Goal: Information Seeking & Learning: Find specific page/section

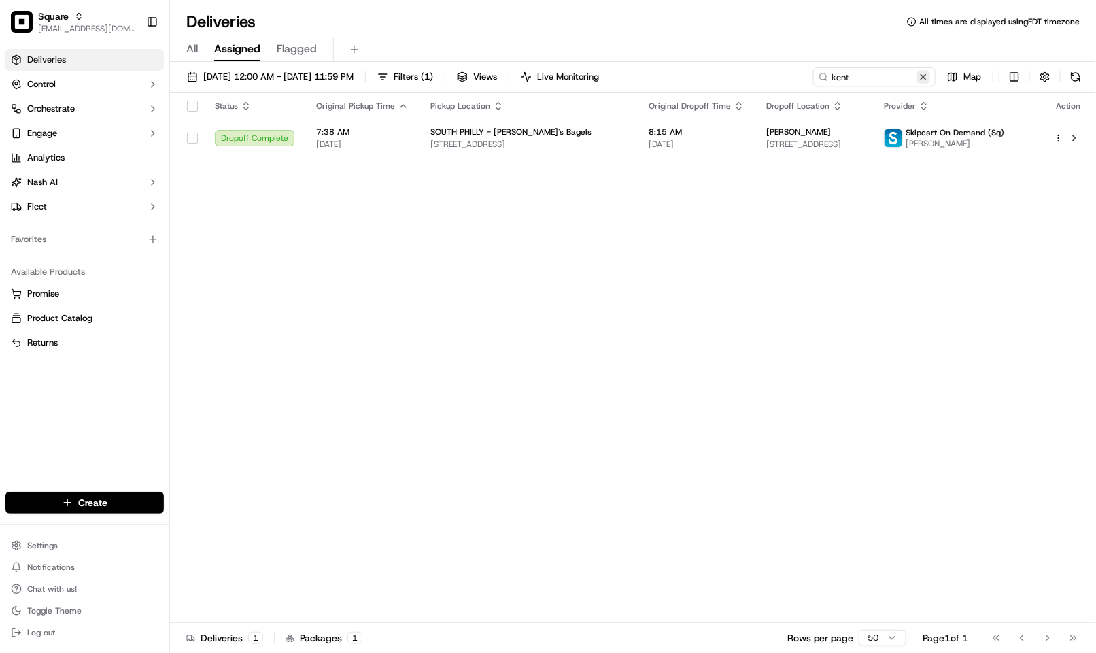
click at [922, 71] on button at bounding box center [924, 77] width 14 height 14
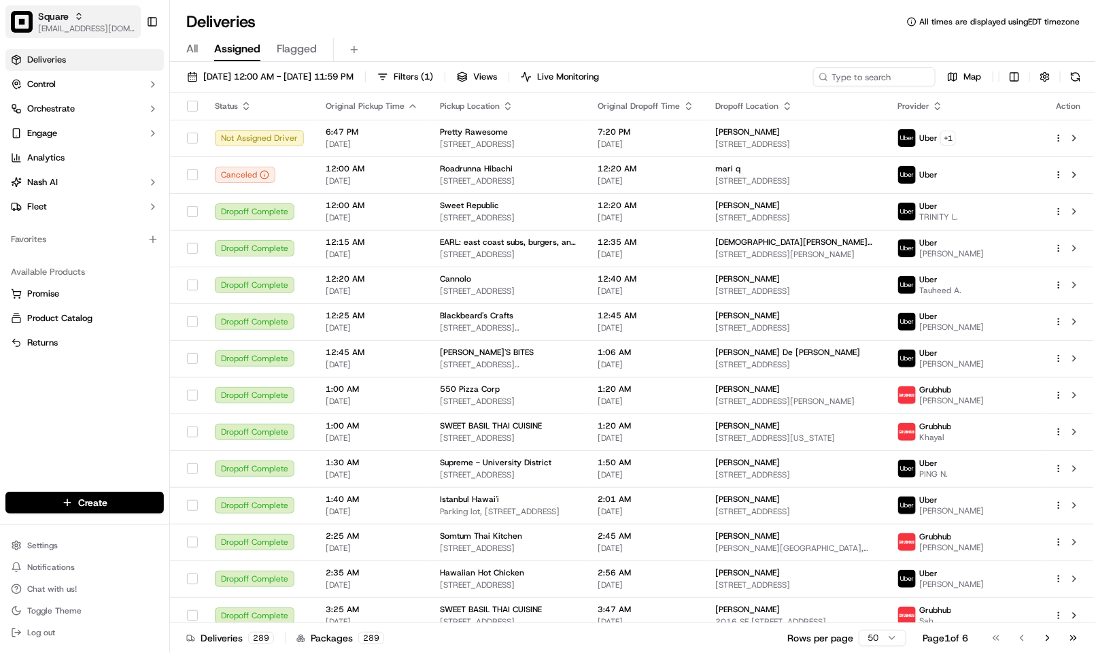
click at [56, 27] on span "[EMAIL_ADDRESS][DOMAIN_NAME]" at bounding box center [86, 28] width 97 height 11
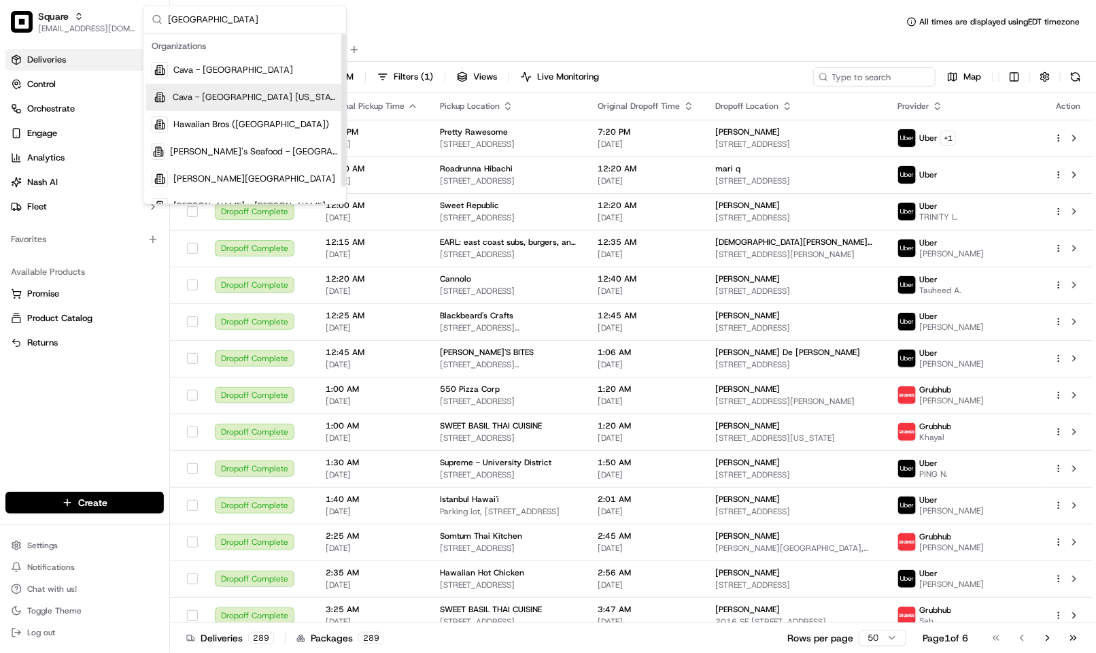
type input "houston"
click at [247, 108] on div "Cava - [GEOGRAPHIC_DATA] [US_STATE]" at bounding box center [244, 97] width 197 height 27
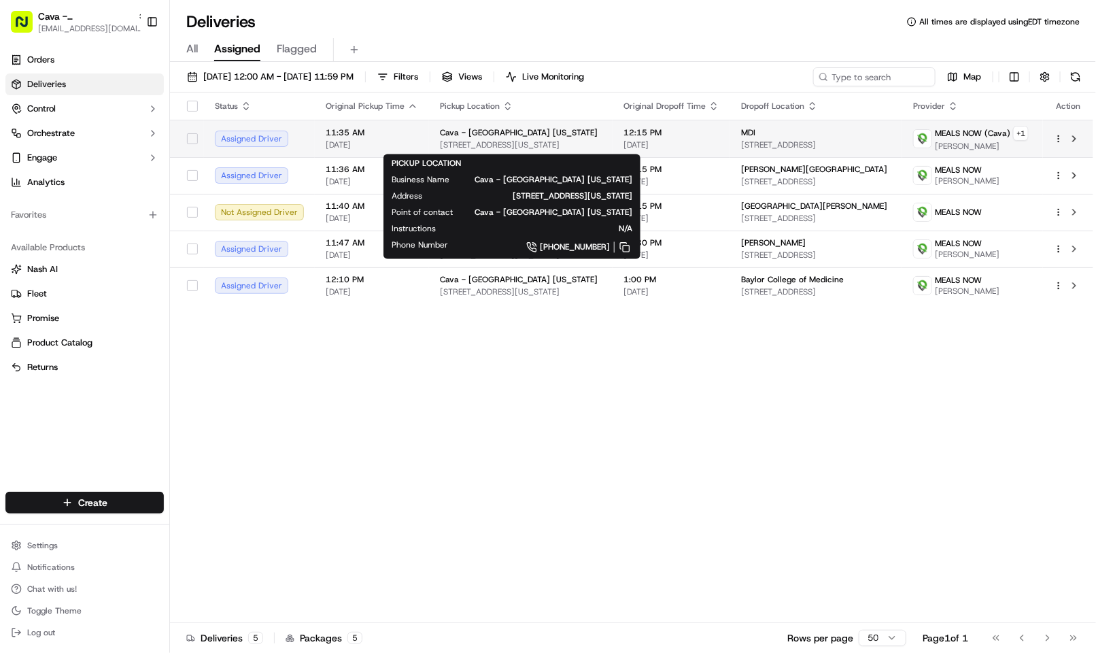
click at [494, 149] on span "4000 Washington Ave Ste 101, Houston, TX 77007, USA" at bounding box center [521, 144] width 162 height 11
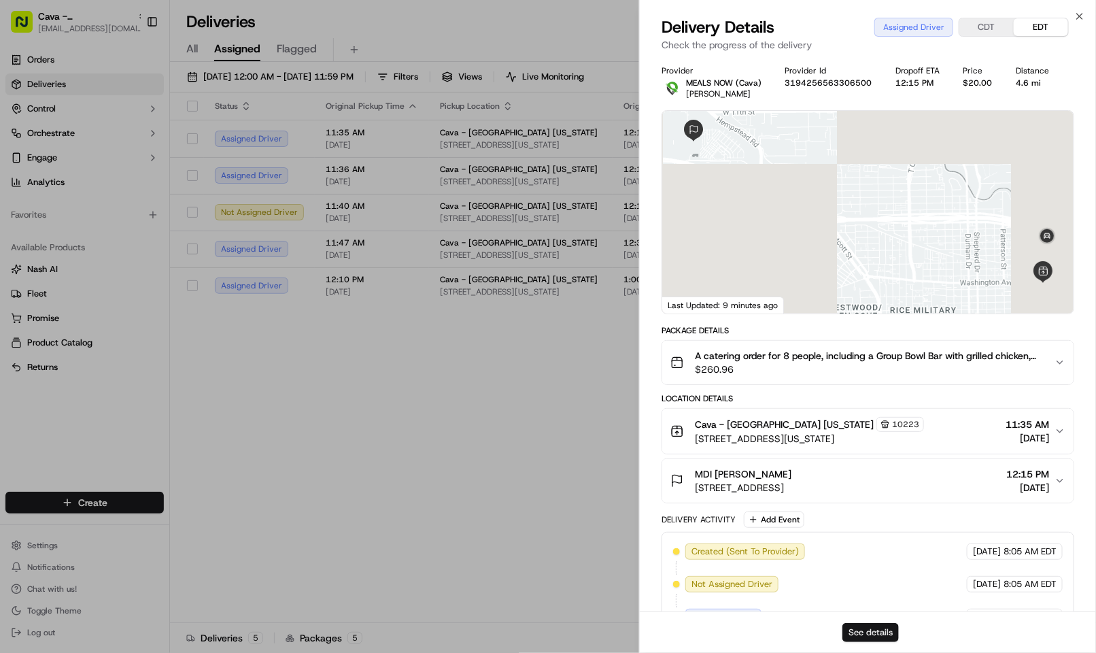
click at [874, 635] on button "See details" at bounding box center [871, 632] width 56 height 19
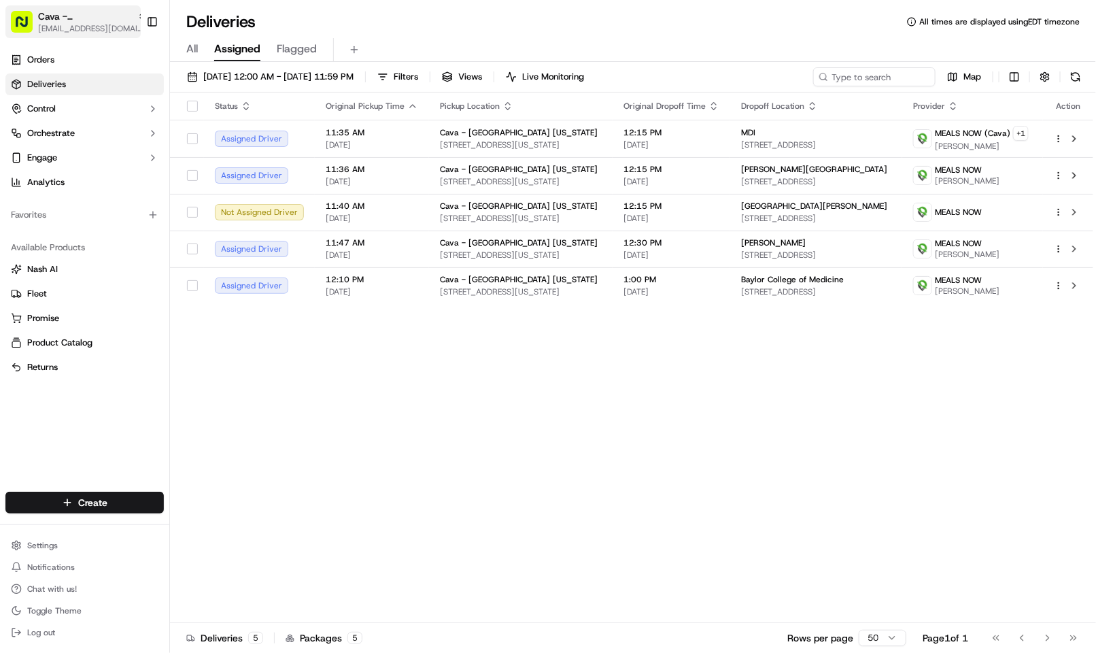
click at [53, 12] on span "Cava - [GEOGRAPHIC_DATA] [US_STATE]" at bounding box center [85, 17] width 94 height 14
type input "a"
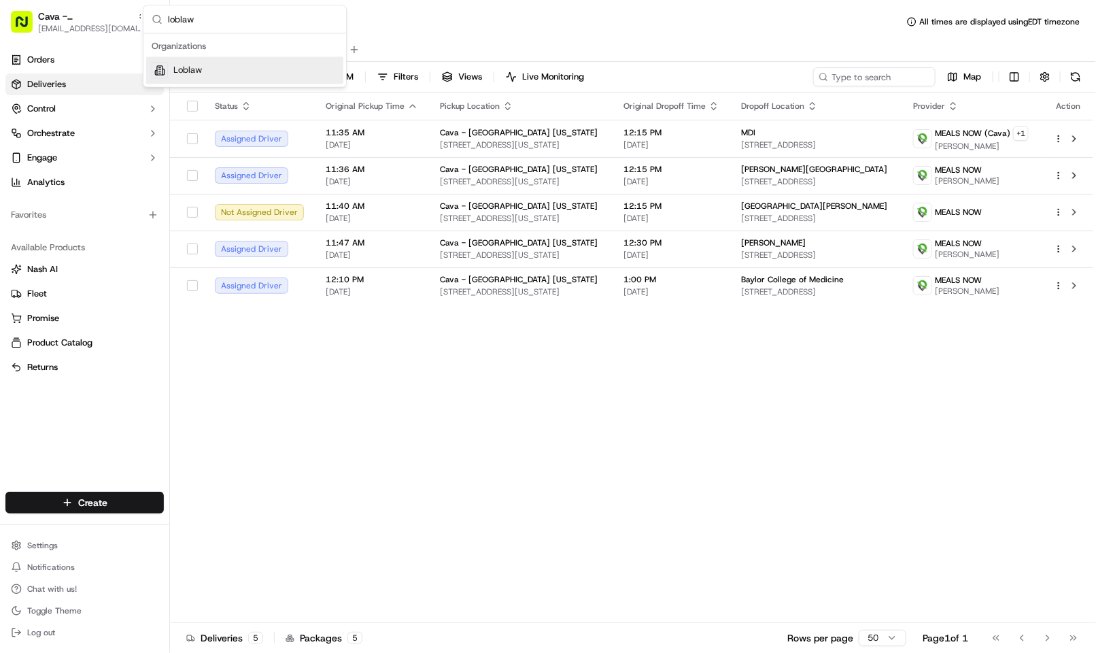
type input "loblaw"
click at [273, 76] on div "Loblaw" at bounding box center [244, 70] width 197 height 27
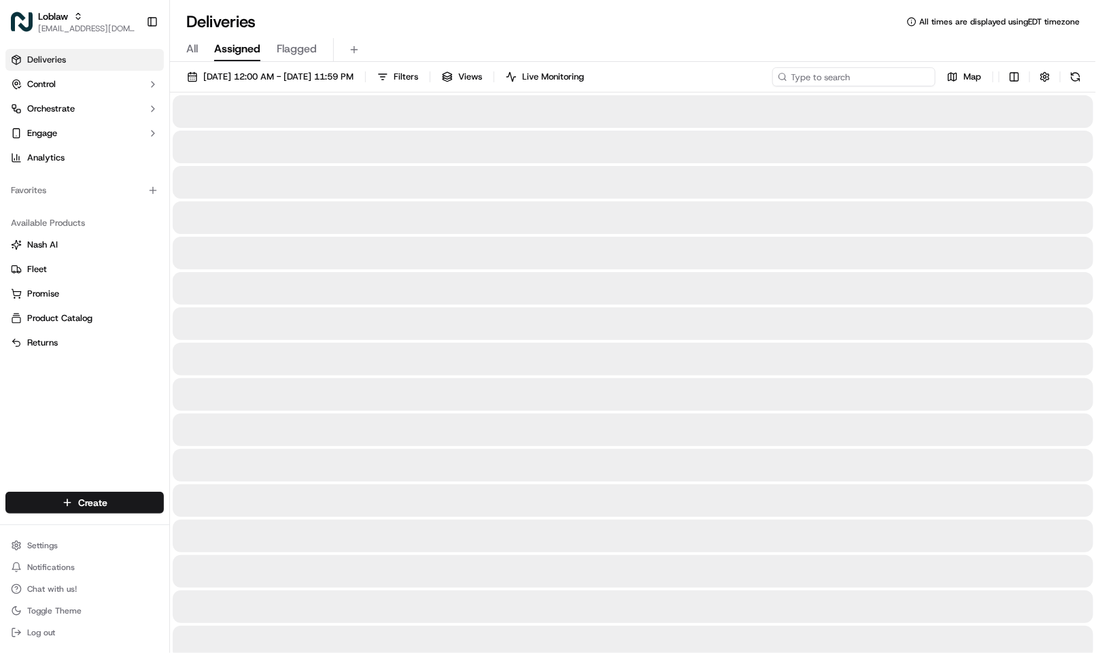
click at [845, 82] on input at bounding box center [854, 76] width 163 height 19
paste input "https://portal.usenash.com/active/job_3tKwsDa4eVhsUU2BQSaTfD/cfg_NqeVqUhTLiZQKb…"
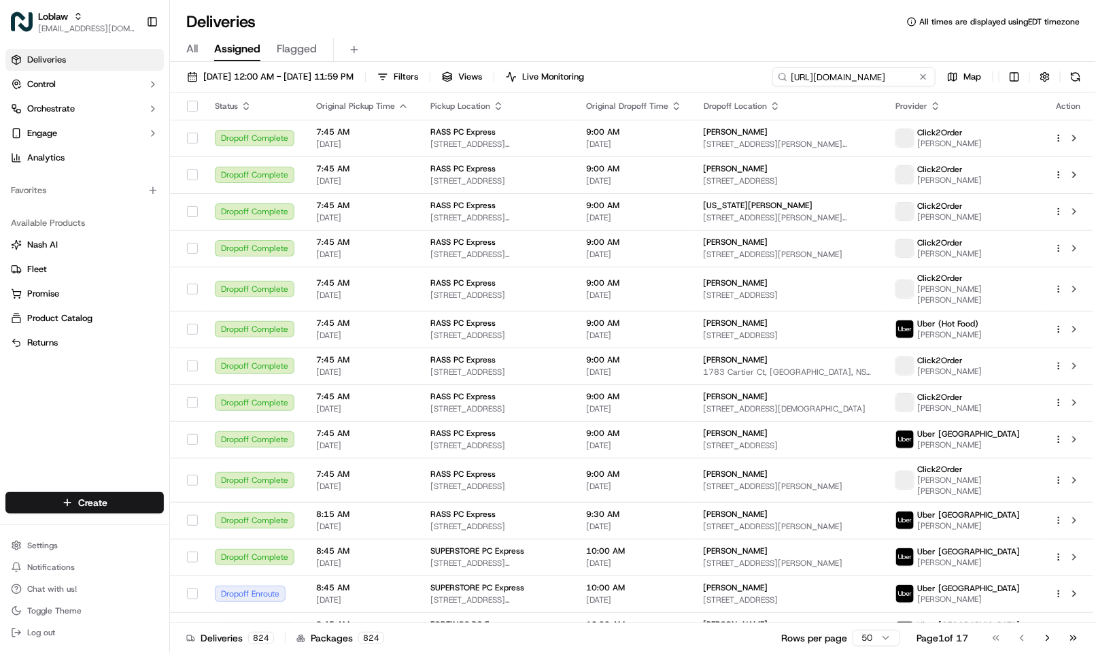
scroll to position [0, 443]
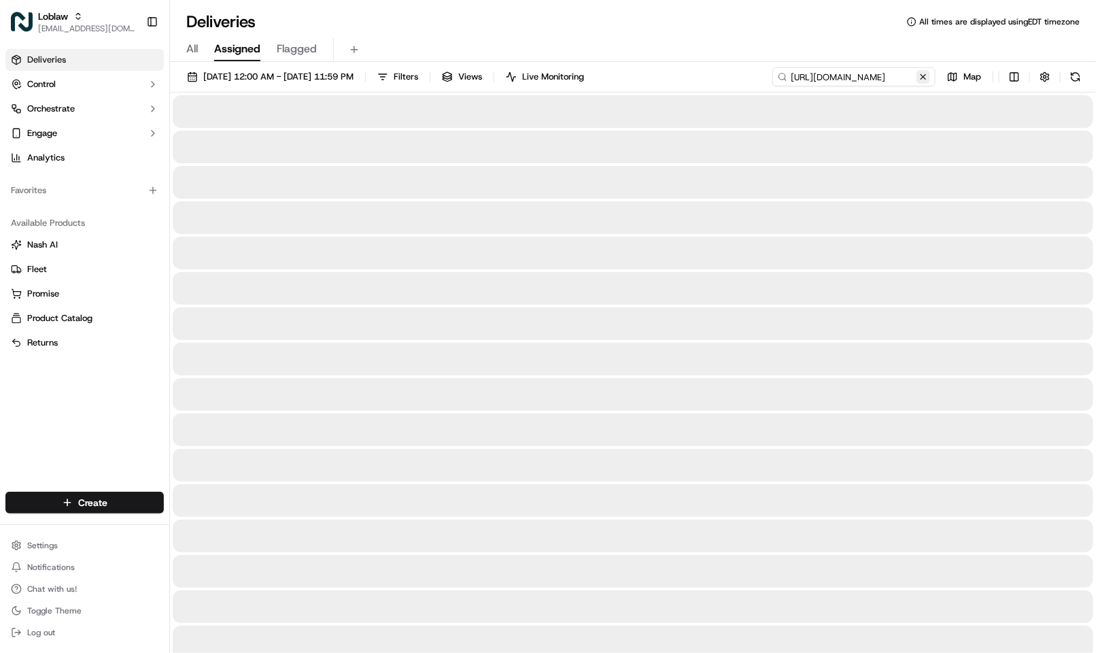
type input "https://portal.usenash.com/active/job_3tKwsDa4eVhsUU2BQSaTfD/cfg_NqeVqUhTLiZQKb…"
click at [924, 73] on button at bounding box center [924, 77] width 14 height 14
click at [862, 70] on input at bounding box center [854, 76] width 163 height 19
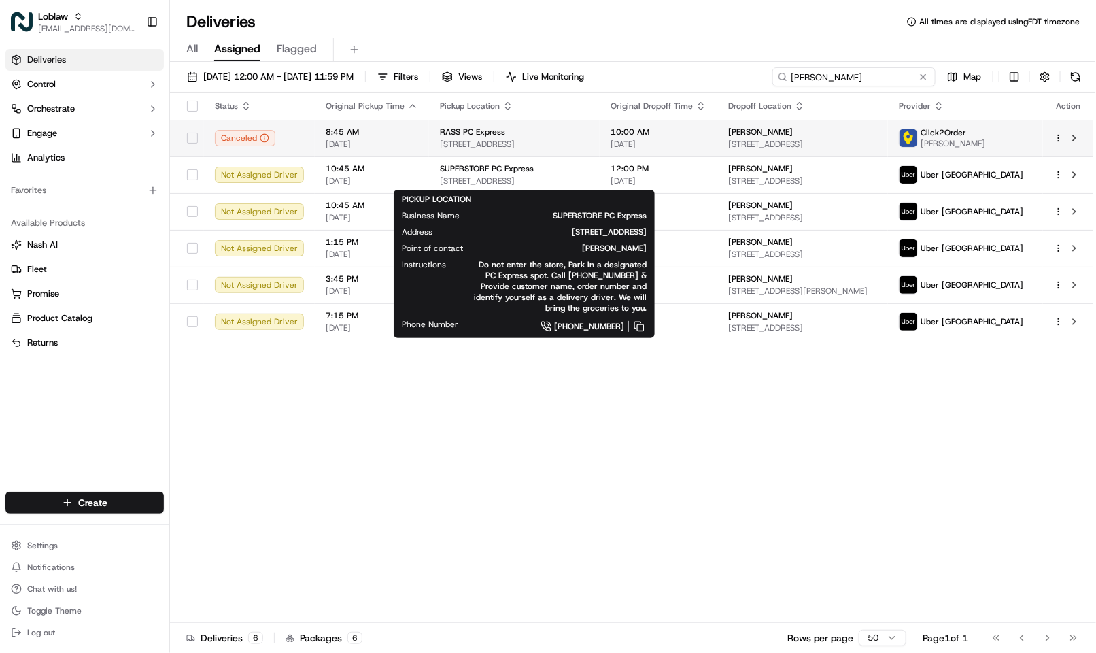
type input "[PERSON_NAME]"
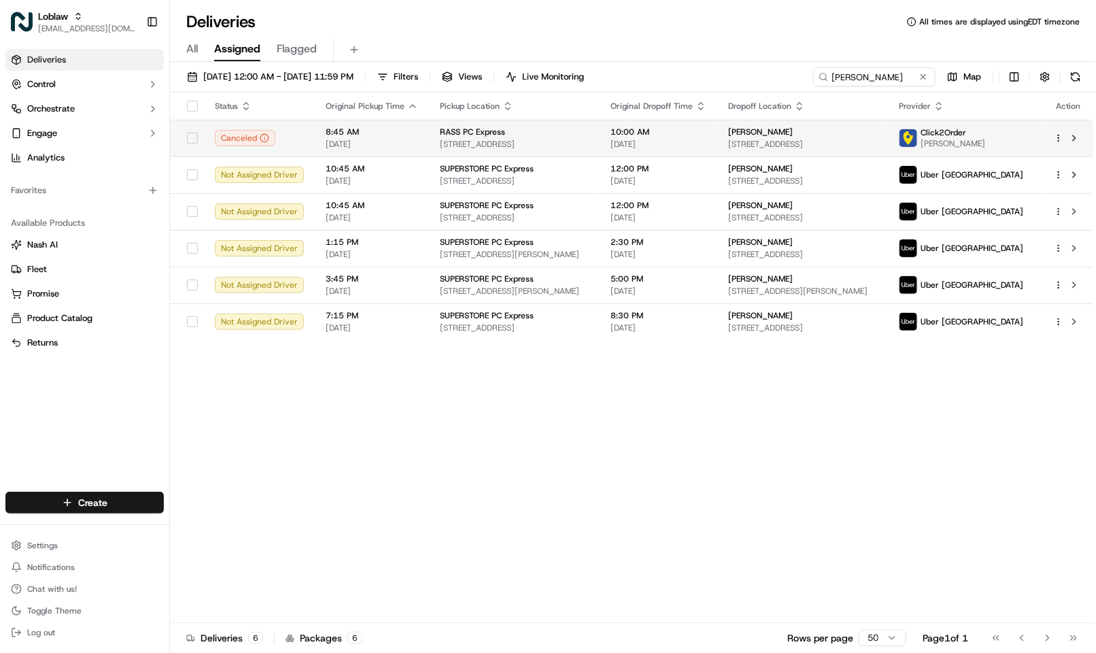
click at [503, 139] on span "[STREET_ADDRESS]" at bounding box center [514, 144] width 149 height 11
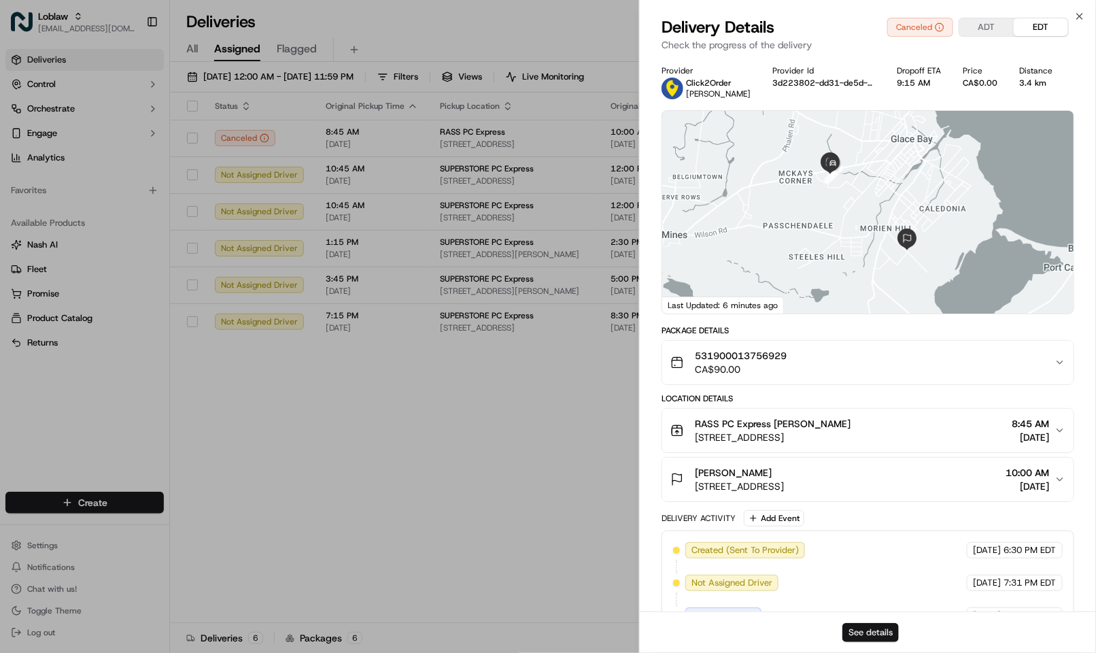
click at [869, 624] on button "See details" at bounding box center [871, 632] width 56 height 19
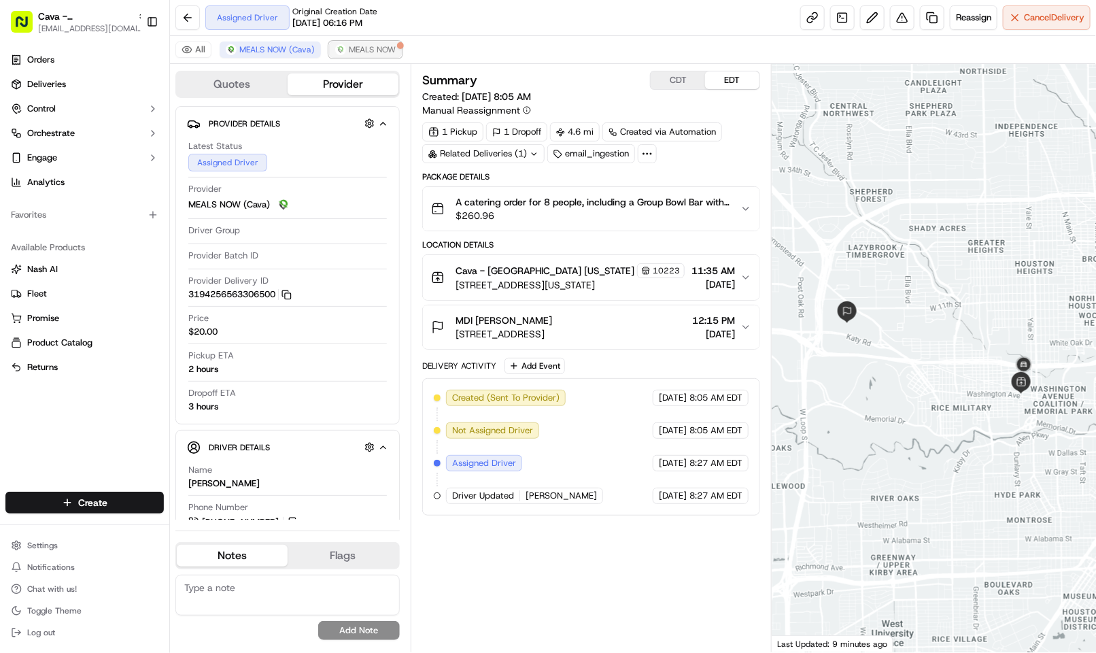
click at [361, 55] on span "MEALS NOW" at bounding box center [372, 49] width 47 height 11
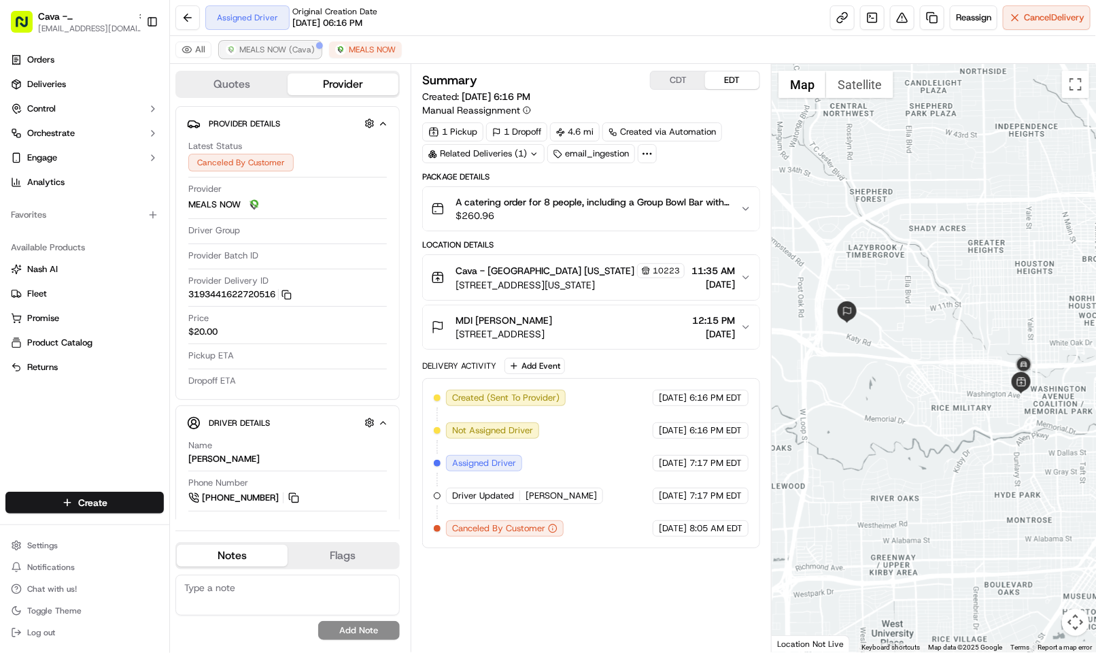
click at [277, 56] on button "MEALS NOW (Cava)" at bounding box center [270, 49] width 101 height 16
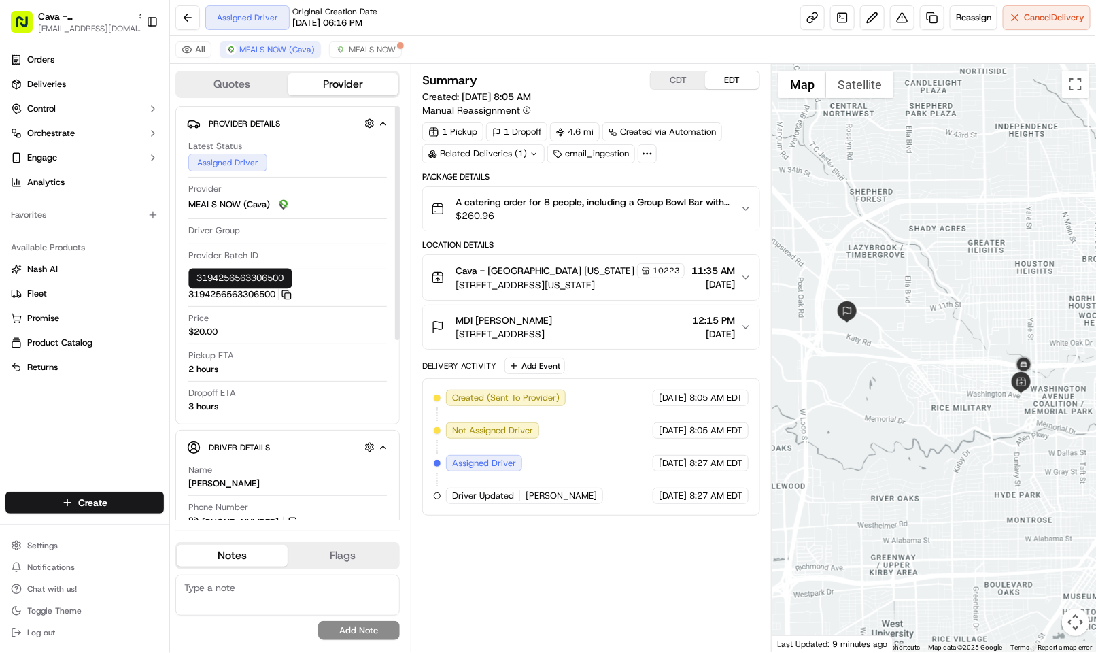
click at [288, 295] on icon "button" at bounding box center [287, 295] width 10 height 10
click at [552, 333] on span "7026 Old Katy Rd suite 107 bldg 1, Houston, TX 77024, USA" at bounding box center [504, 334] width 97 height 14
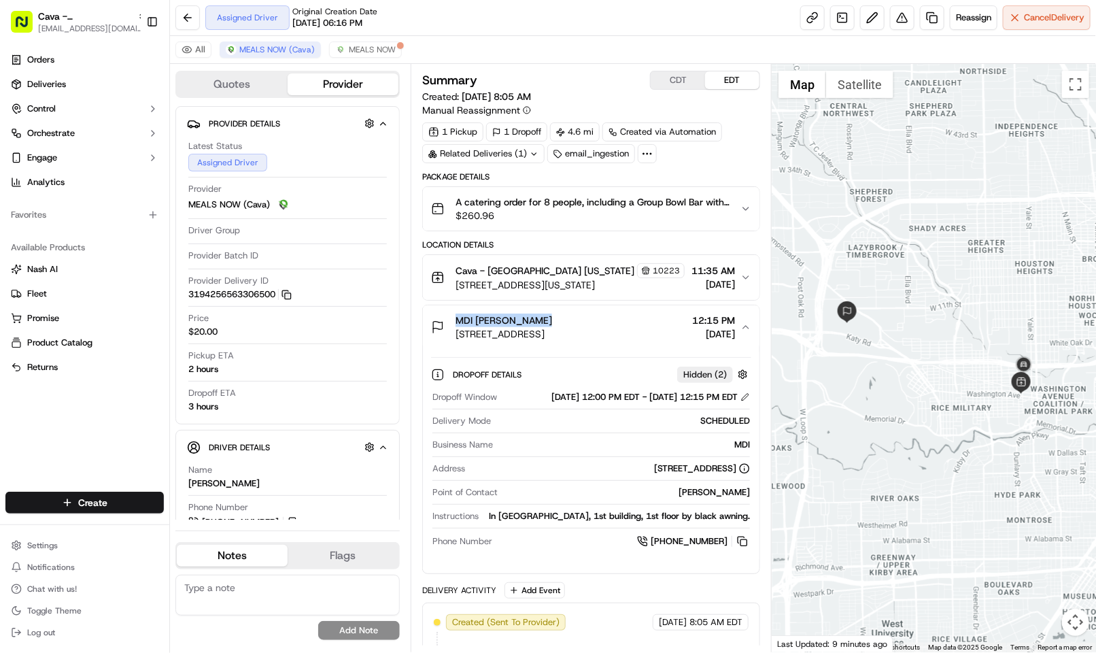
drag, startPoint x: 560, startPoint y: 320, endPoint x: 457, endPoint y: 326, distance: 102.9
click at [457, 327] on div "MDI Amanda Campos" at bounding box center [504, 321] width 97 height 14
copy span "MDI Amanda Campos"
click at [635, 49] on div "All MEALS NOW (Cava) MEALS NOW" at bounding box center [633, 50] width 926 height 28
click at [290, 294] on icon "button" at bounding box center [287, 295] width 10 height 10
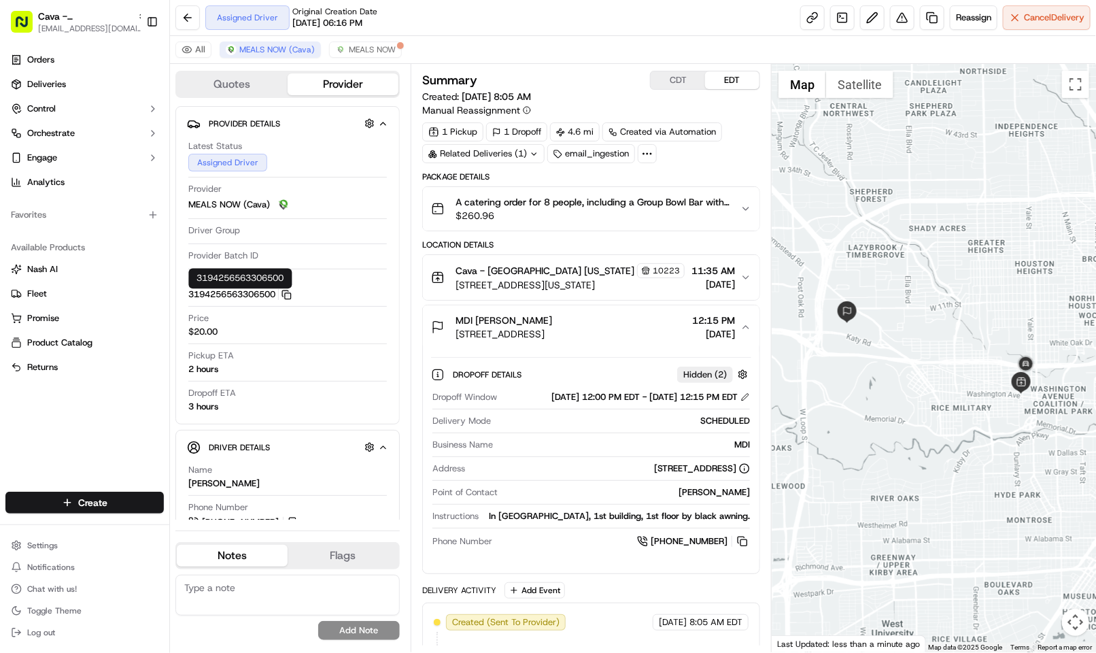
click at [445, 14] on div "Assigned Driver Original Creation Date 09/17/2025 06:16 PM Reassign Cancel Deli…" at bounding box center [633, 18] width 926 height 36
click at [513, 57] on div "All MEALS NOW (Cava) MEALS NOW" at bounding box center [633, 50] width 926 height 28
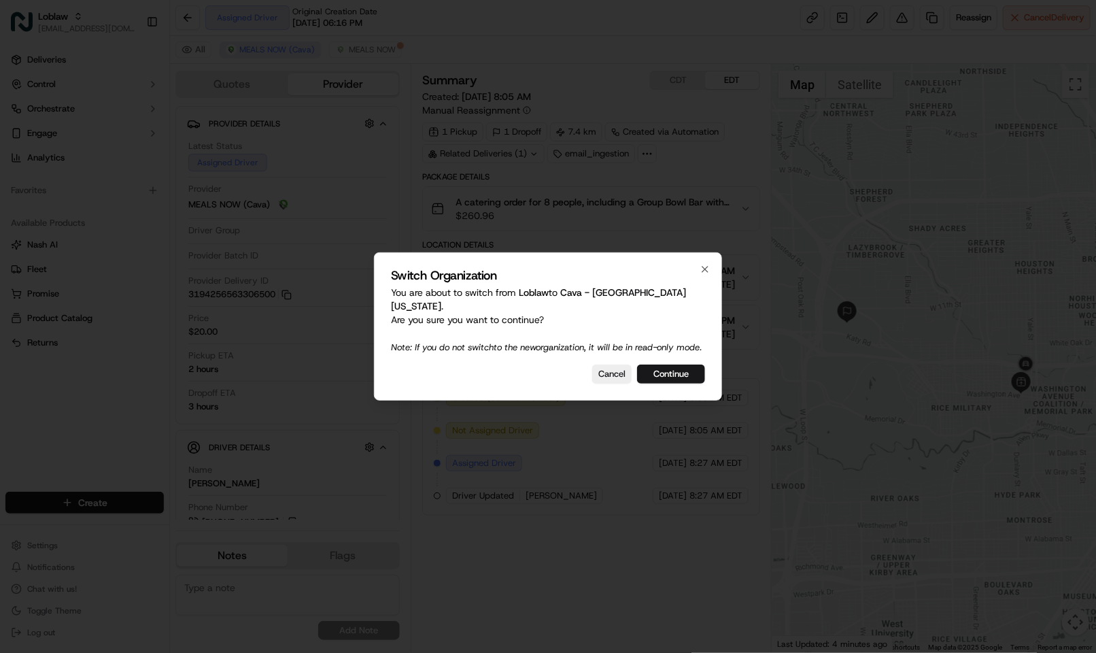
click at [684, 373] on button "Continue" at bounding box center [671, 374] width 68 height 19
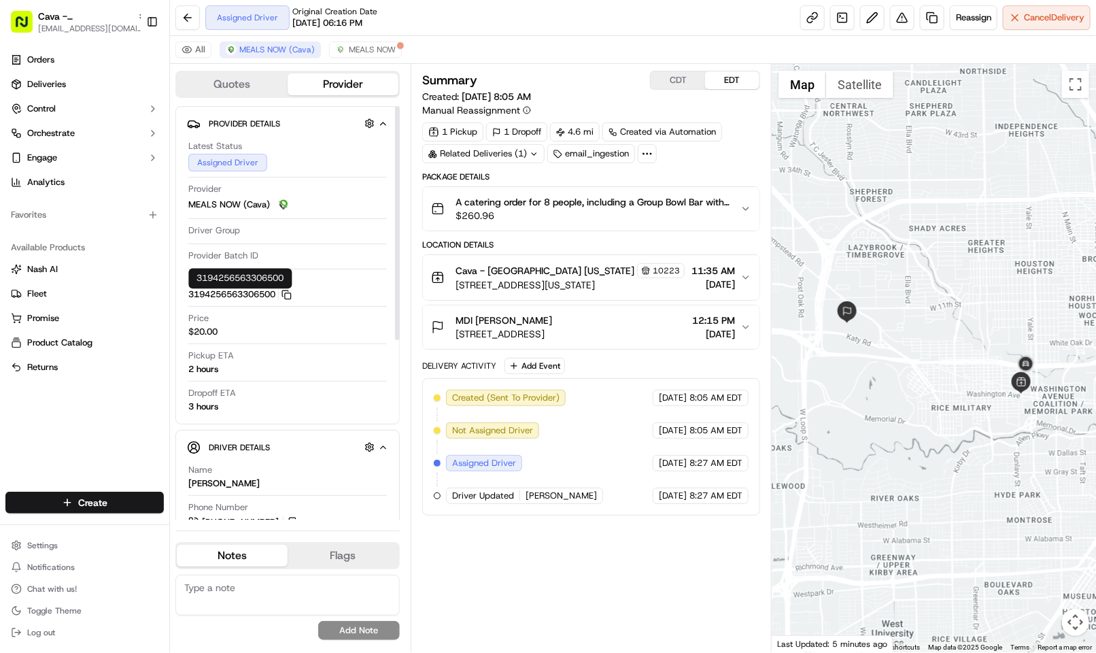
click at [288, 301] on button "3194256563306500 Copy 3194256563306500" at bounding box center [239, 294] width 103 height 12
click at [290, 292] on icon "button" at bounding box center [287, 295] width 10 height 10
click at [552, 327] on div "MDI Amanda Campos" at bounding box center [504, 321] width 97 height 14
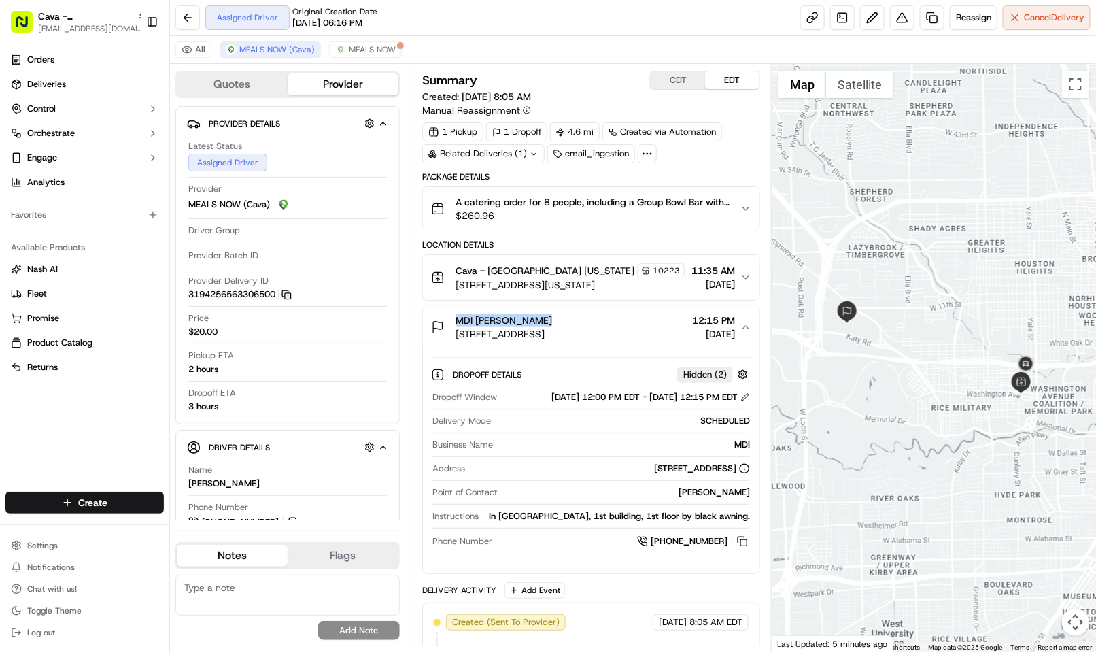
drag, startPoint x: 567, startPoint y: 322, endPoint x: 459, endPoint y: 316, distance: 108.3
click at [459, 316] on button "MDI Amanda Campos 7026 Old Katy Rd suite 107 bldg 1, Houston, TX 77024, USA 12:…" at bounding box center [591, 327] width 337 height 44
click at [598, 78] on div "Summary CDT EDT" at bounding box center [591, 80] width 338 height 19
drag, startPoint x: 246, startPoint y: 490, endPoint x: 184, endPoint y: 477, distance: 63.2
click at [178, 480] on div "Driver Details Name Vanessa Avie Phone Number +1 832 294 5226 Notes From Driver…" at bounding box center [287, 630] width 224 height 401
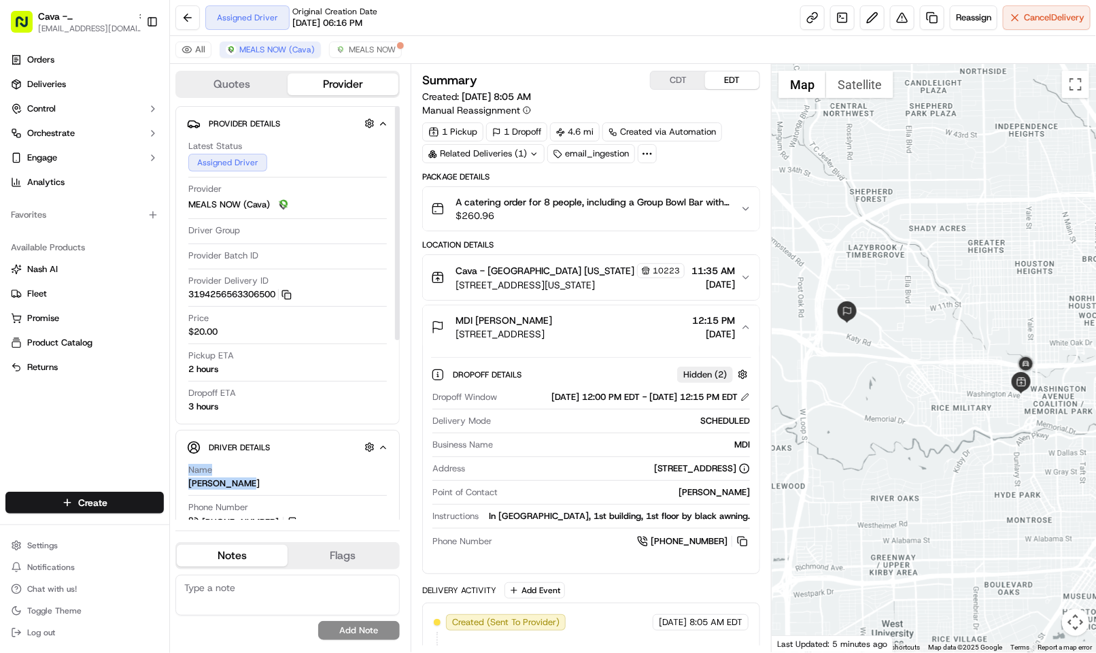
copy div "Name Vanessa Avie"
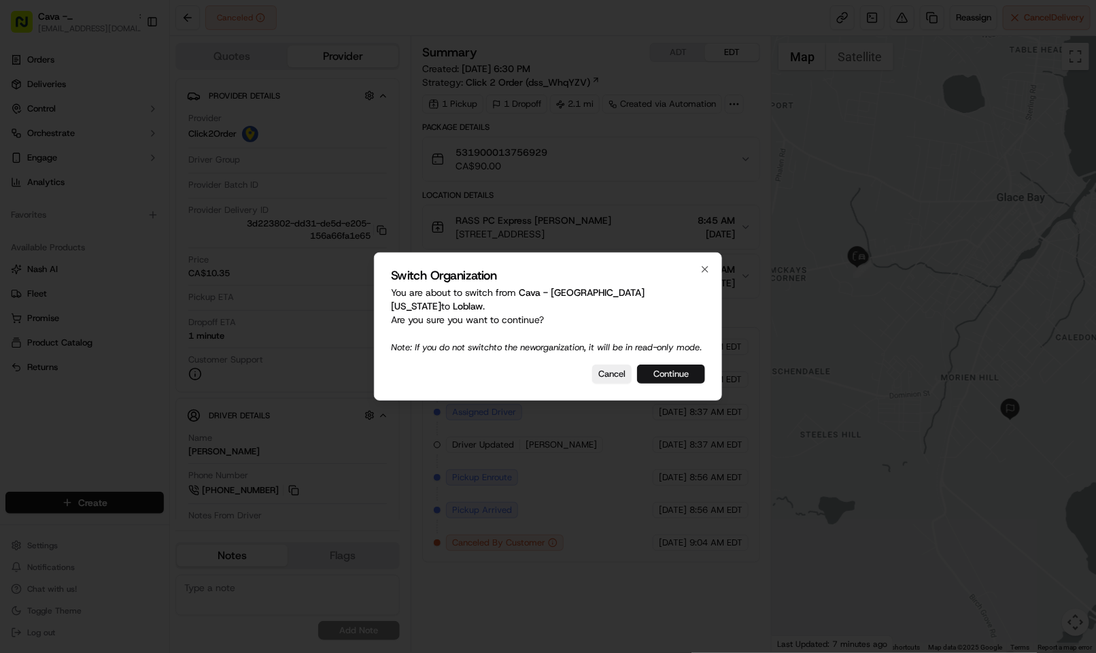
click at [692, 371] on button "Continue" at bounding box center [671, 374] width 68 height 19
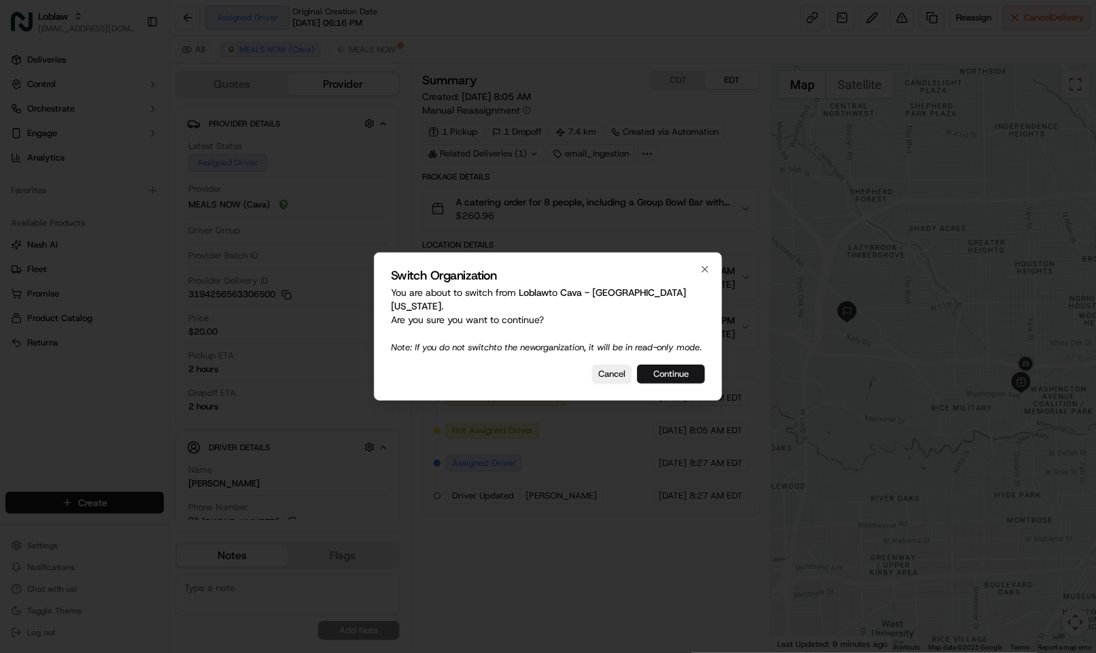
click at [661, 372] on button "Continue" at bounding box center [671, 374] width 68 height 19
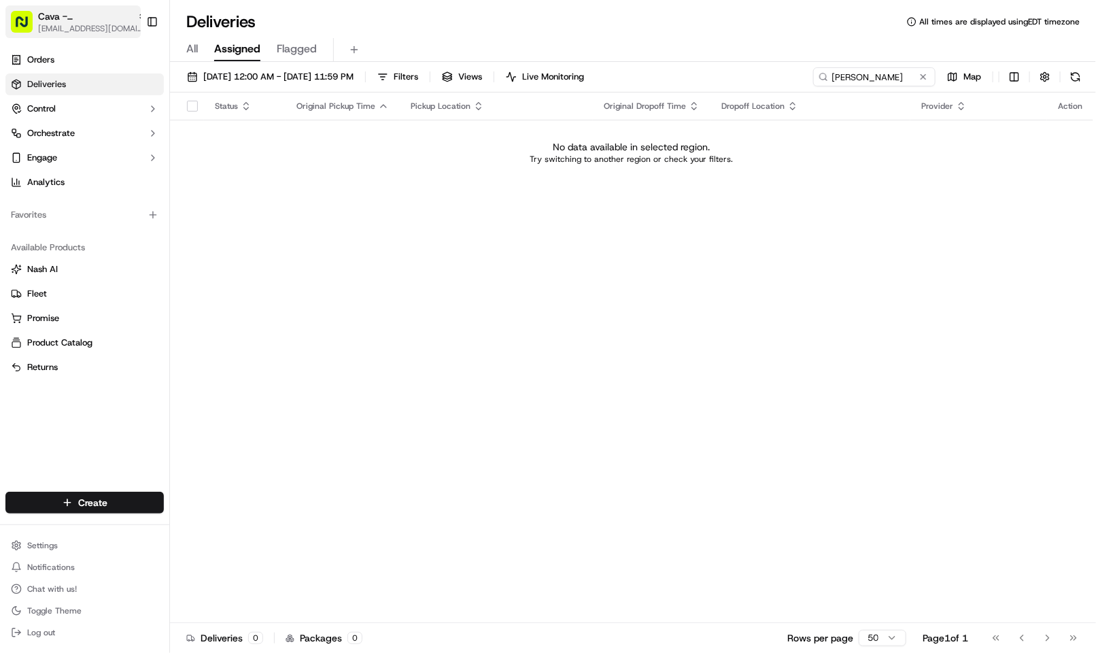
click at [72, 16] on span "Cava - [GEOGRAPHIC_DATA] [US_STATE]" at bounding box center [85, 17] width 94 height 14
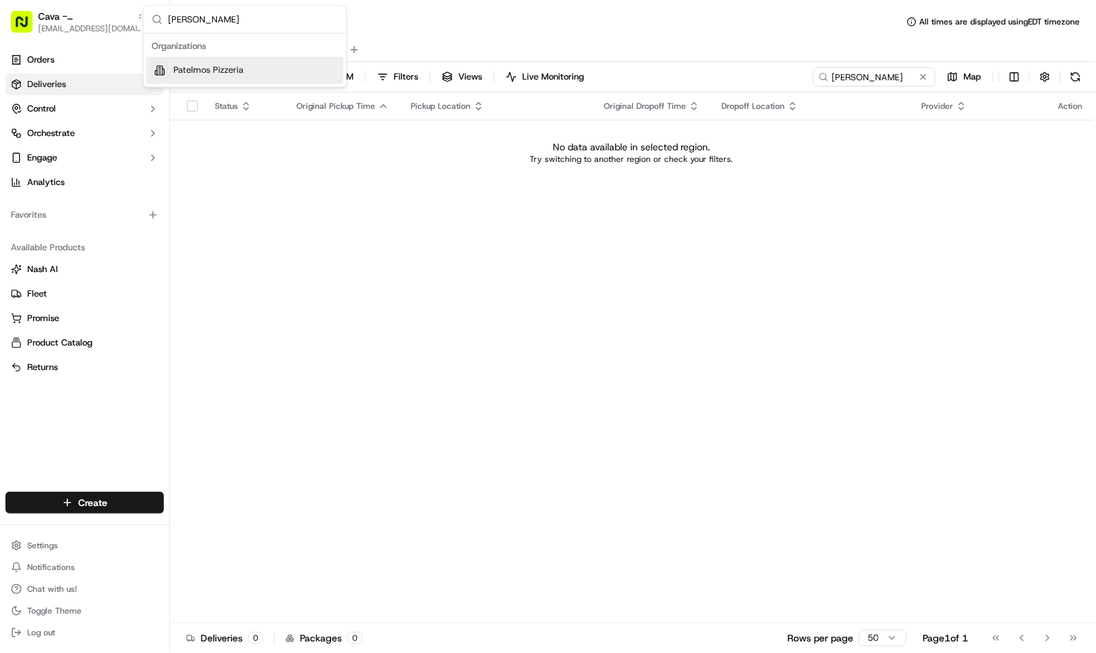
type input "patel"
click at [256, 73] on div "Patelmos Pizzeria" at bounding box center [244, 70] width 197 height 27
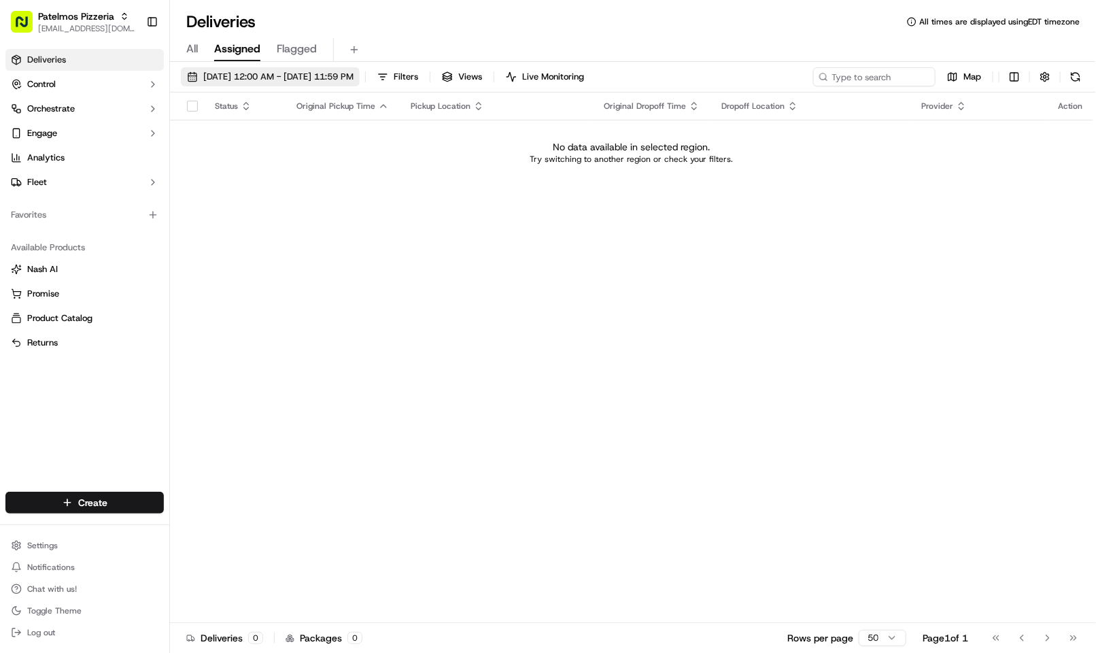
click at [358, 84] on button "09/18/2025 12:00 AM - 09/18/2025 11:59 PM" at bounding box center [270, 76] width 179 height 19
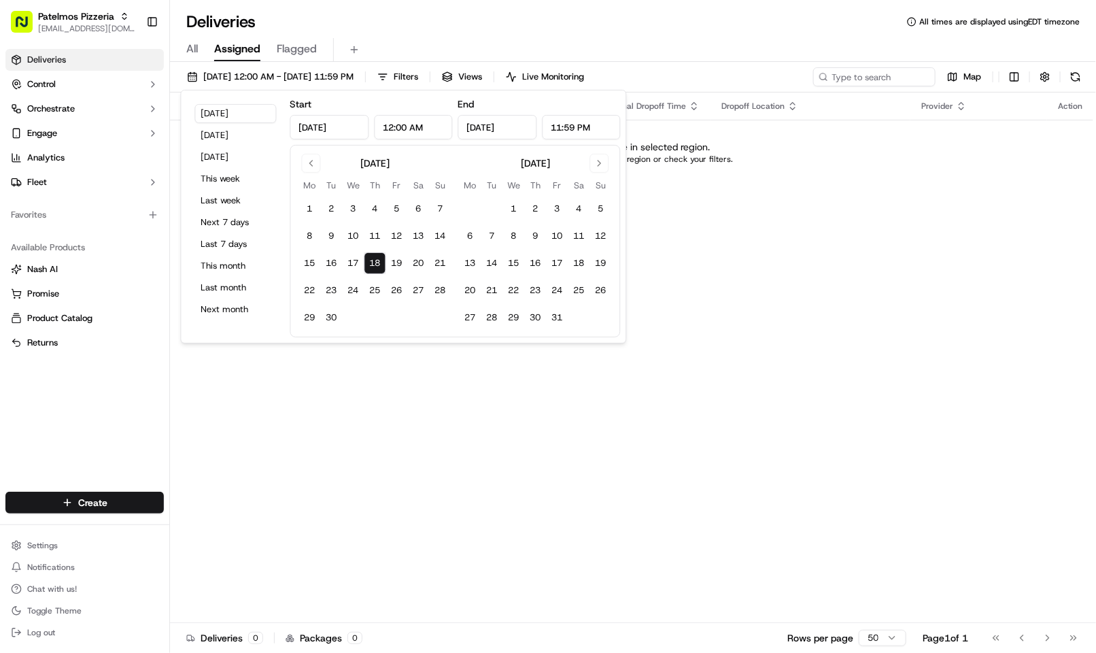
click at [413, 21] on div "Deliveries All times are displayed using EDT timezone" at bounding box center [633, 22] width 926 height 22
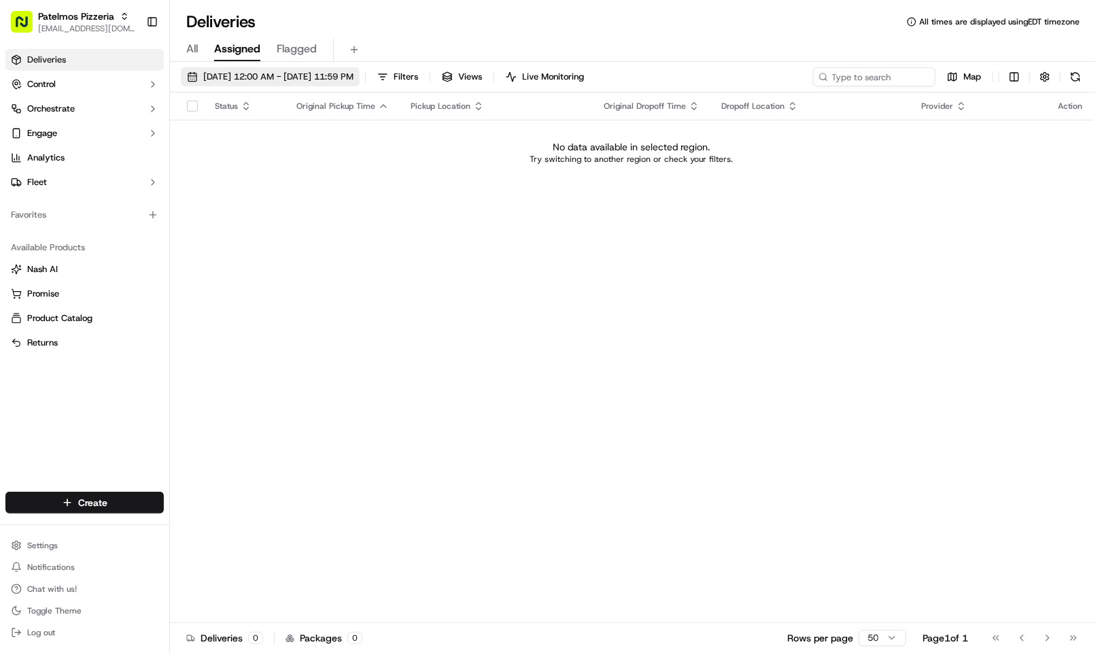
click at [277, 80] on span "09/18/2025 12:00 AM - 09/18/2025 11:59 PM" at bounding box center [278, 77] width 150 height 12
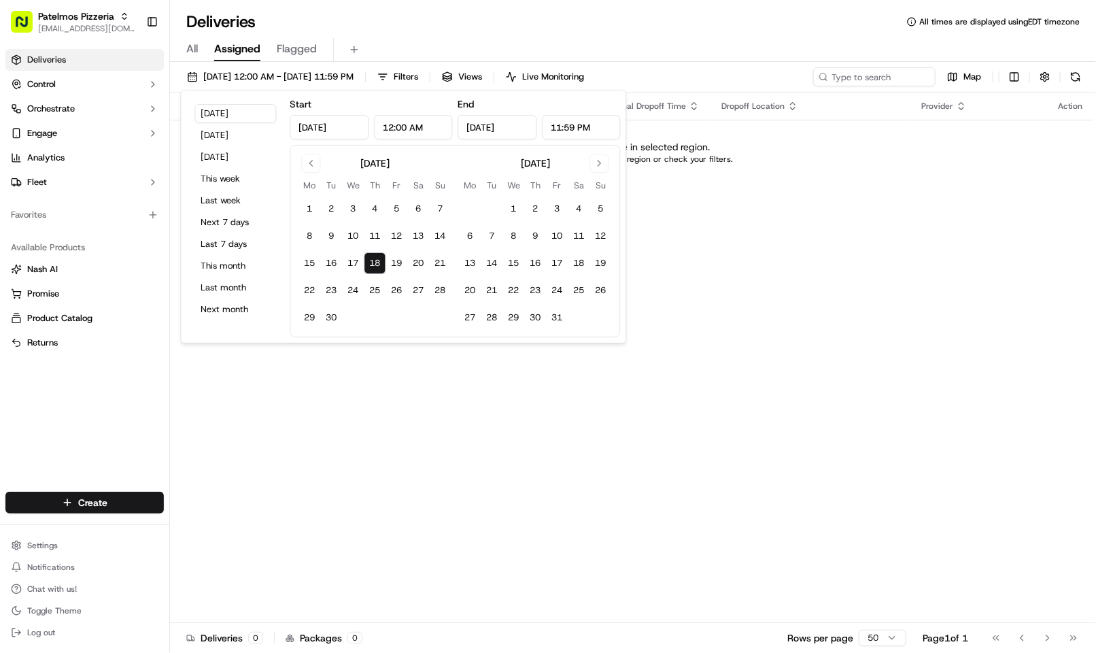
click at [455, 29] on div "Deliveries All times are displayed using EDT timezone" at bounding box center [633, 22] width 926 height 22
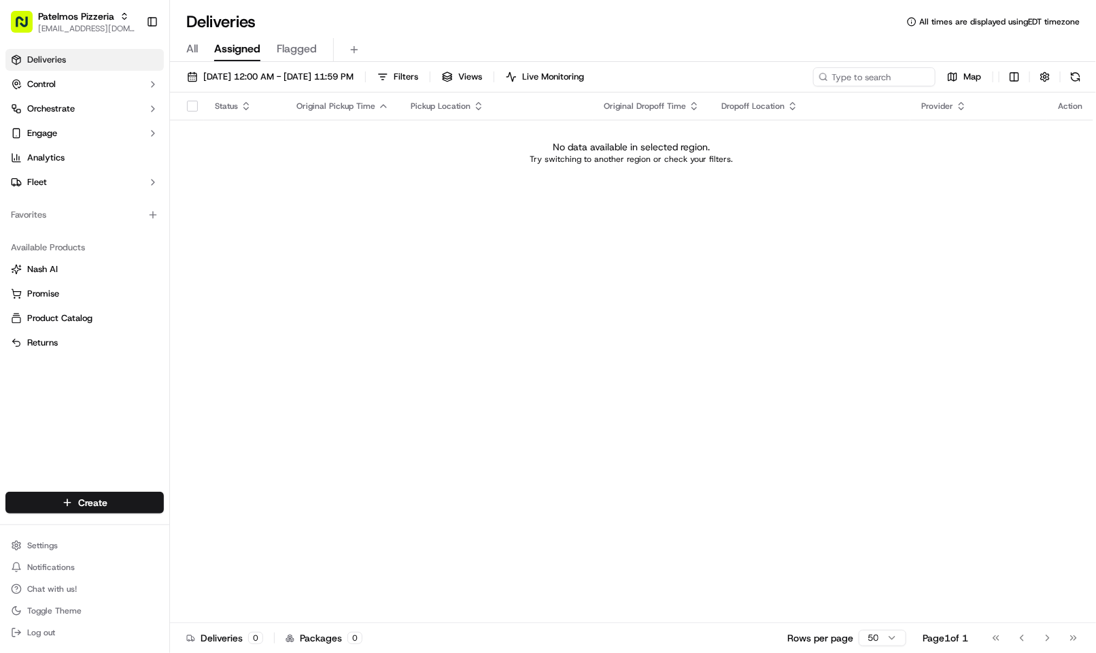
click at [686, 316] on div "Status Original Pickup Time Pickup Location Original Dropoff Time Dropoff Locat…" at bounding box center [632, 357] width 924 height 531
click at [665, 229] on div "Status Original Pickup Time Pickup Location Original Dropoff Time Dropoff Locat…" at bounding box center [632, 357] width 924 height 531
click at [258, 192] on div "Status Original Pickup Time Pickup Location Original Dropoff Time Dropoff Locat…" at bounding box center [632, 357] width 924 height 531
click at [450, 38] on div "All Assigned Flagged" at bounding box center [633, 50] width 926 height 24
click at [343, 257] on div "Status Original Pickup Time Pickup Location Original Dropoff Time Dropoff Locat…" at bounding box center [632, 357] width 924 height 531
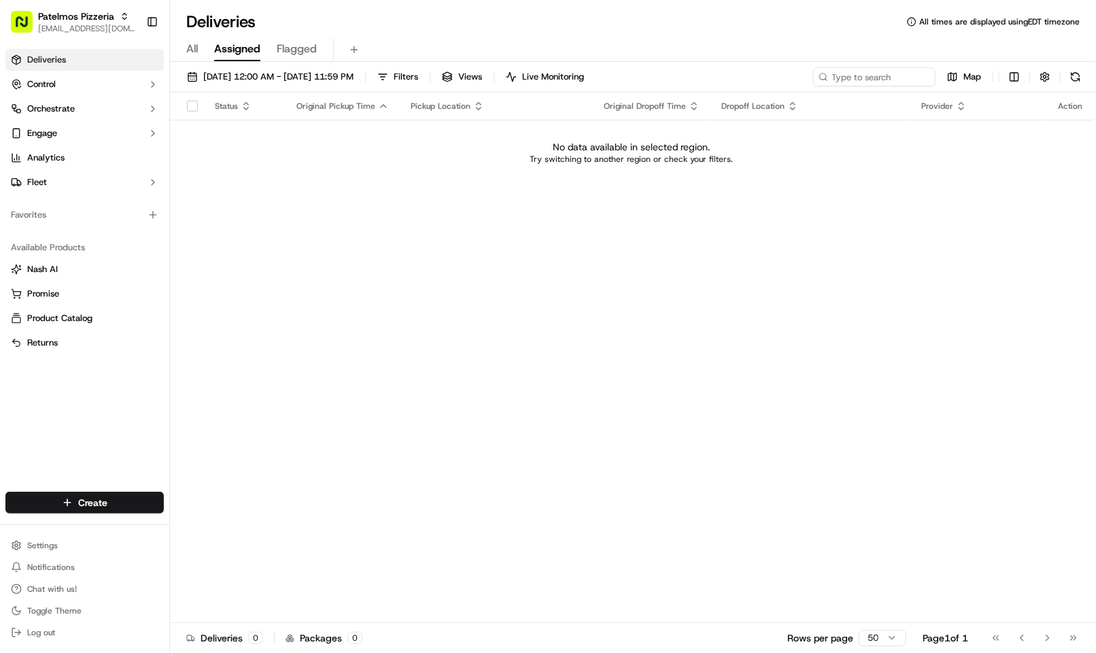
click at [199, 52] on div "All Assigned Flagged" at bounding box center [633, 50] width 926 height 24
click at [197, 51] on span "All" at bounding box center [192, 49] width 12 height 16
click at [469, 33] on div "All Assigned Flagged" at bounding box center [633, 47] width 926 height 29
click at [410, 46] on div "All Assigned Flagged" at bounding box center [633, 50] width 926 height 24
drag, startPoint x: 307, startPoint y: 176, endPoint x: 349, endPoint y: 153, distance: 48.1
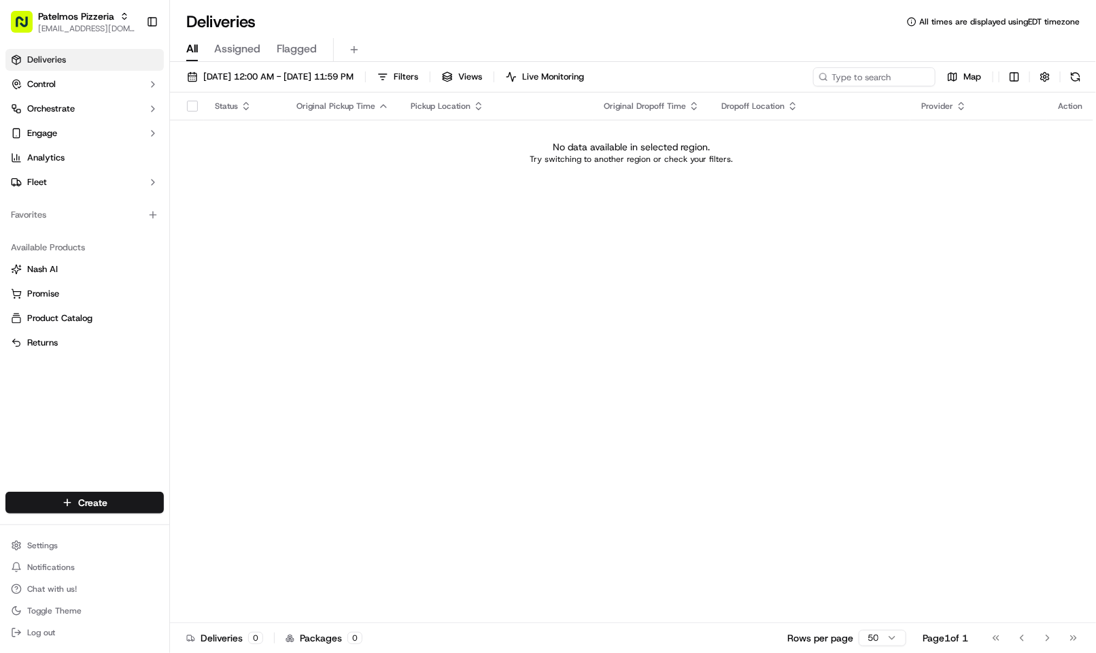
click at [307, 176] on td "No data available in selected region. Try switching to another region or check …" at bounding box center [632, 152] width 924 height 65
drag, startPoint x: 198, startPoint y: 318, endPoint x: 184, endPoint y: 176, distance: 142.9
click at [198, 318] on div "Status Original Pickup Time Pickup Location Original Dropoff Time Dropoff Locat…" at bounding box center [632, 357] width 924 height 531
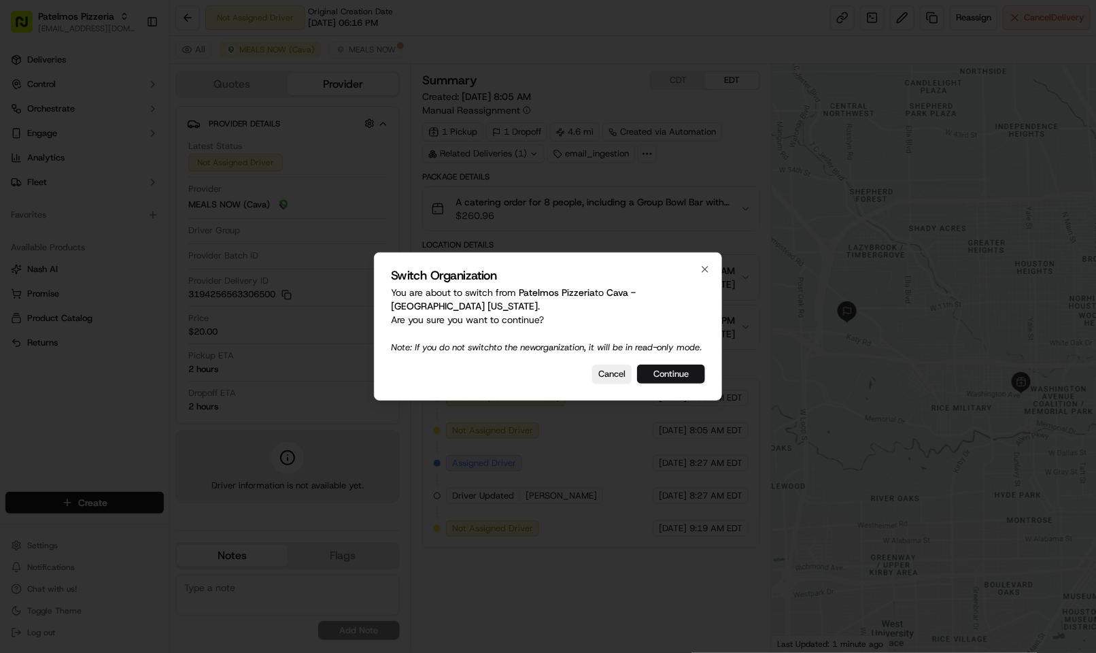
click at [663, 380] on button "Continue" at bounding box center [671, 374] width 68 height 19
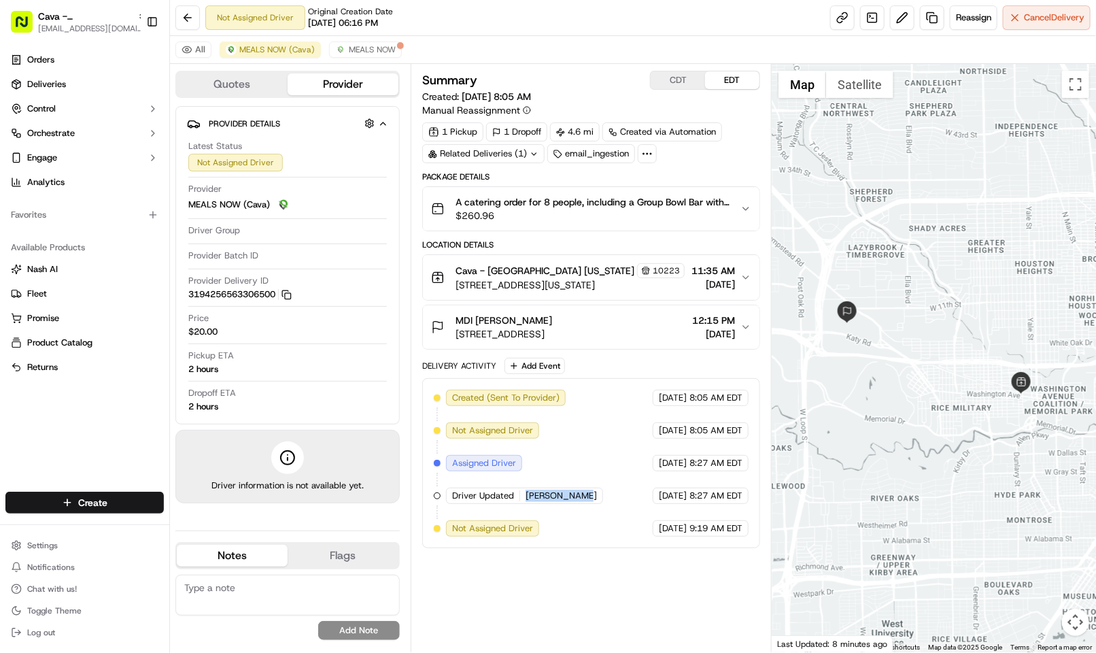
drag, startPoint x: 524, startPoint y: 504, endPoint x: 582, endPoint y: 506, distance: 57.8
click at [582, 504] on div "Driver Updated Vanessa Avie" at bounding box center [524, 496] width 157 height 16
copy span "Vanessa Avie"
